Goal: Use online tool/utility: Utilize a website feature to perform a specific function

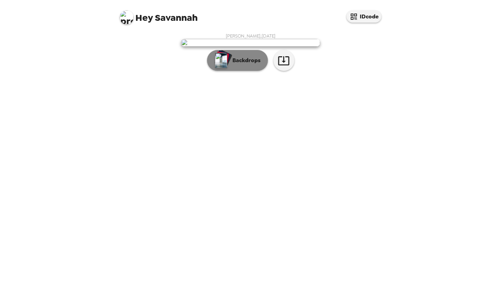
click at [249, 71] on button "Backdrops" at bounding box center [237, 60] width 61 height 21
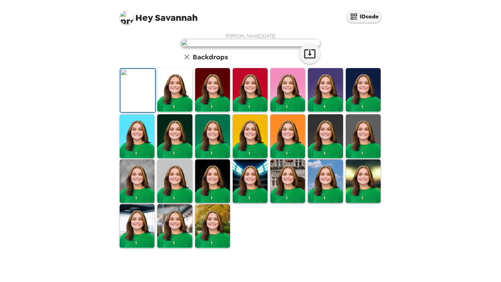
click at [298, 112] on img at bounding box center [287, 89] width 35 height 43
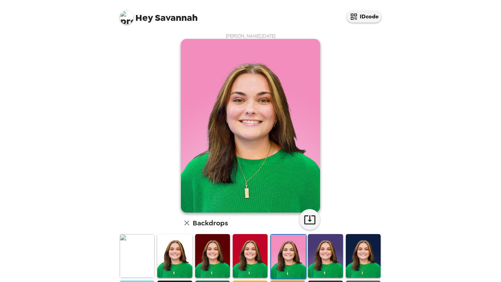
click at [170, 250] on img at bounding box center [174, 255] width 35 height 43
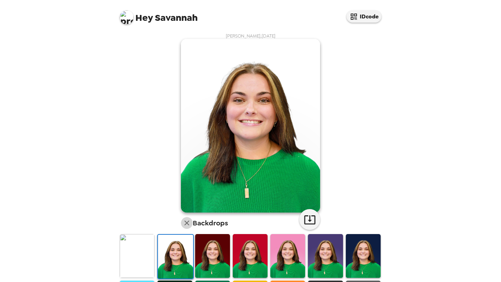
click at [187, 225] on icon "button" at bounding box center [186, 223] width 8 height 8
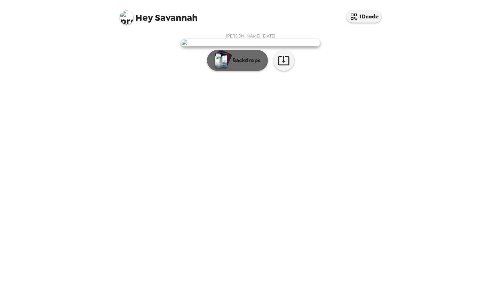
click at [239, 71] on button "Backdrops" at bounding box center [237, 60] width 61 height 21
